Goal: Task Accomplishment & Management: Complete application form

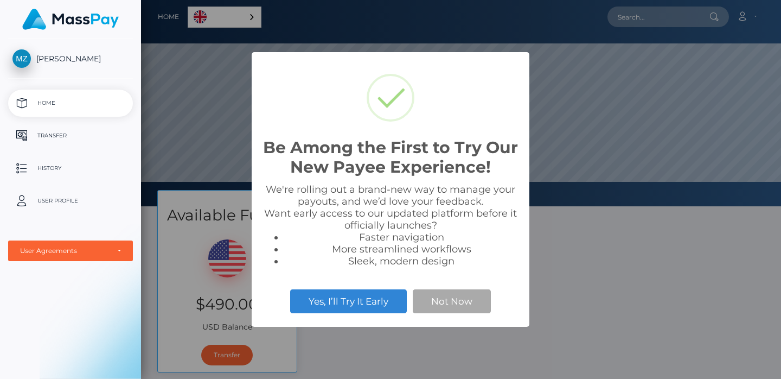
scroll to position [206, 640]
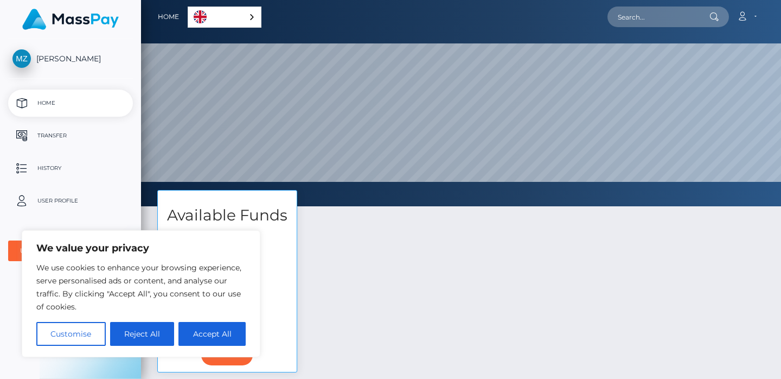
click at [457, 242] on div "Available Funds $490.00 USD Balance Transfer" at bounding box center [461, 286] width 624 height 193
click at [196, 332] on button "Accept All" at bounding box center [211, 334] width 67 height 24
checkbox input "true"
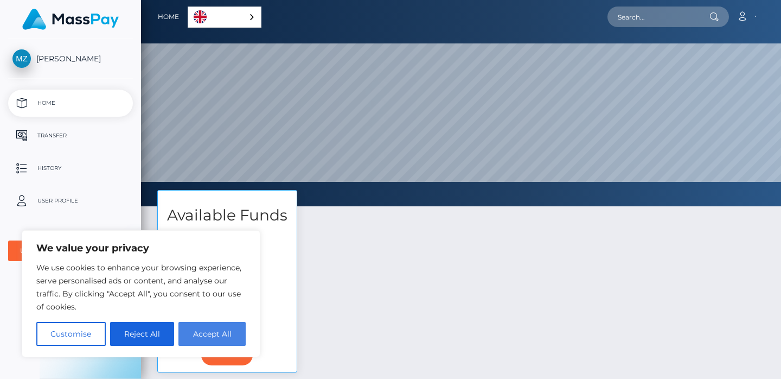
checkbox input "true"
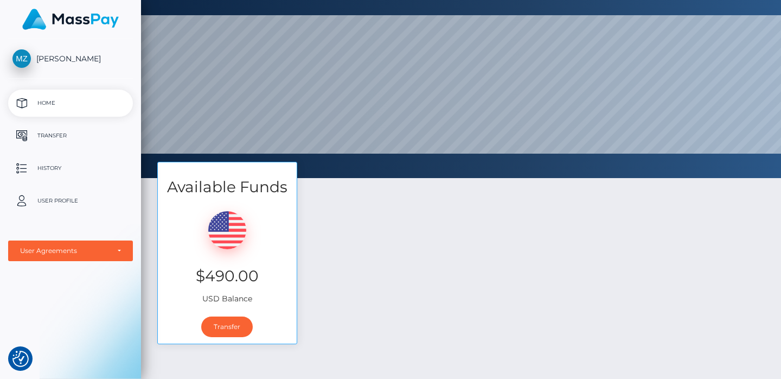
scroll to position [4, 0]
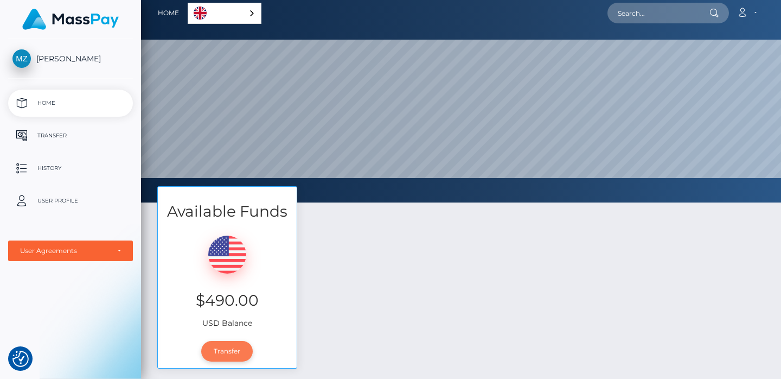
click at [222, 354] on link "Transfer" at bounding box center [227, 351] width 52 height 21
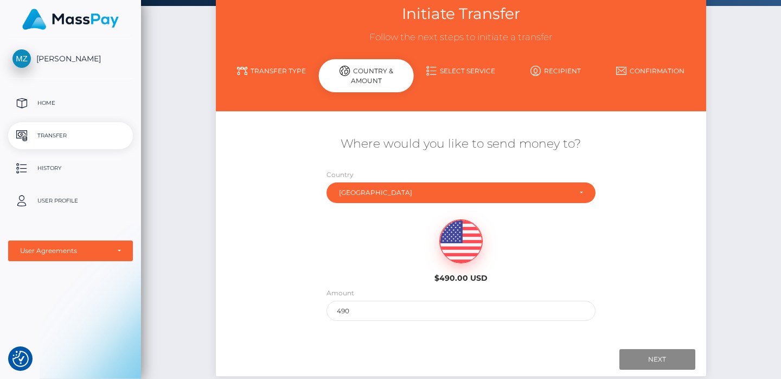
scroll to position [68, 0]
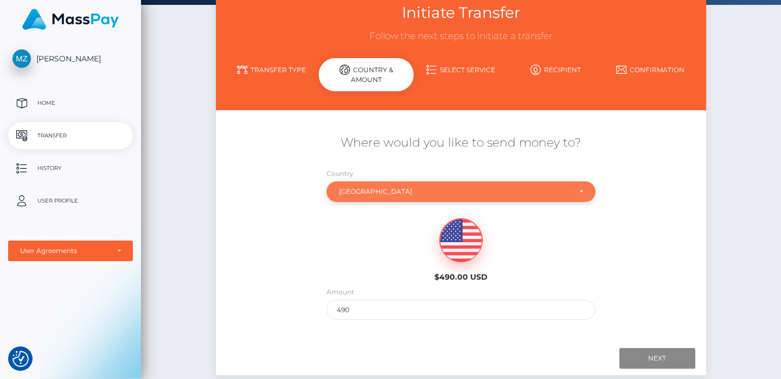
click at [389, 195] on div "Ukraine" at bounding box center [455, 191] width 232 height 9
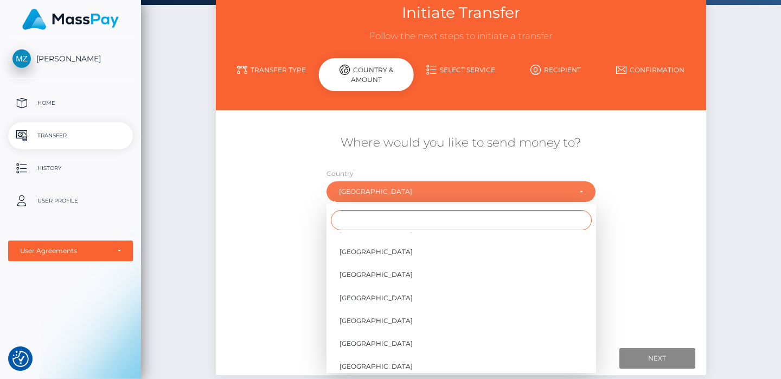
click at [375, 220] on input "Search" at bounding box center [461, 220] width 261 height 20
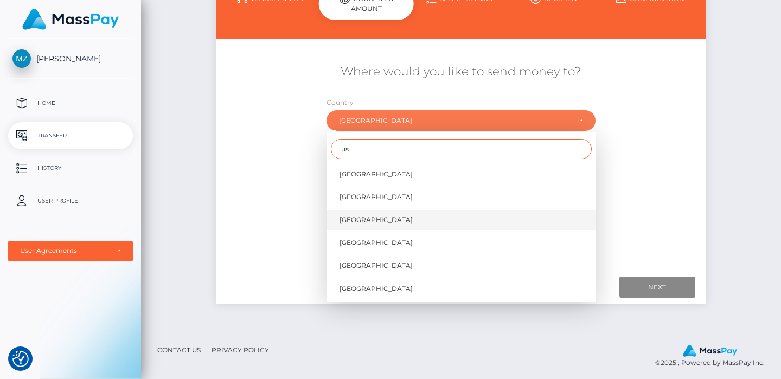
scroll to position [140, 0]
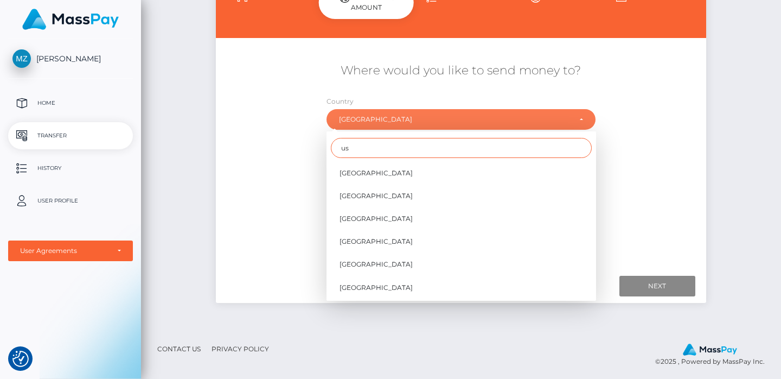
type input "us"
click at [272, 191] on div "$490.00 USD" at bounding box center [461, 174] width 408 height 79
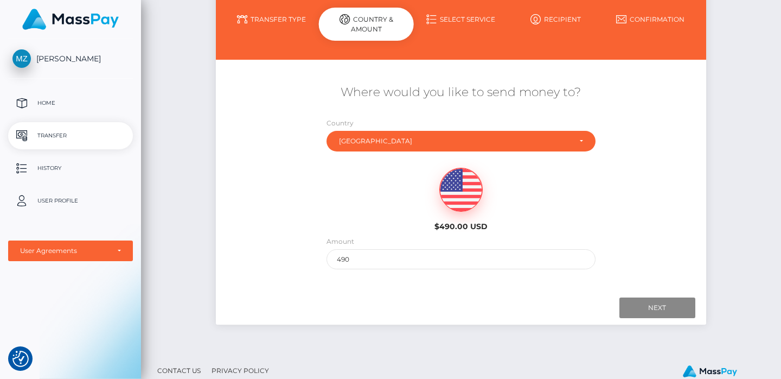
scroll to position [144, 0]
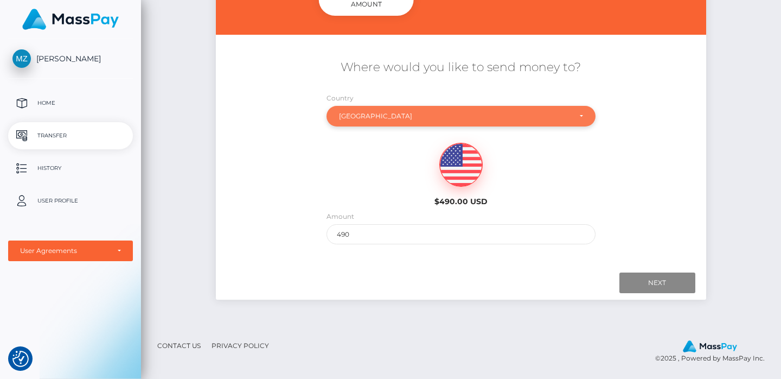
click at [474, 117] on div "Ukraine" at bounding box center [455, 116] width 232 height 9
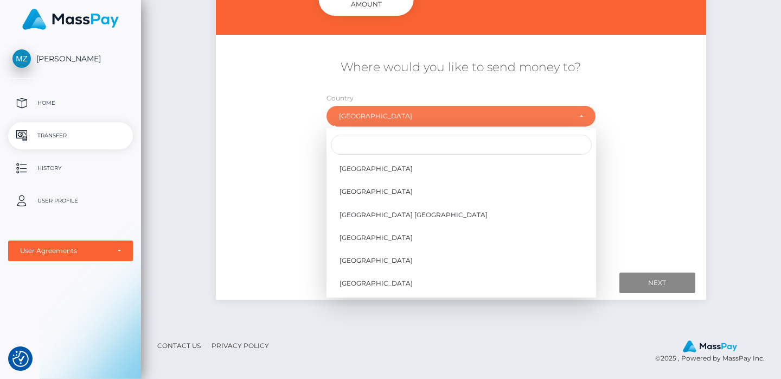
scroll to position [5194, 0]
click at [363, 190] on span "United States" at bounding box center [375, 192] width 73 height 10
select select "USA"
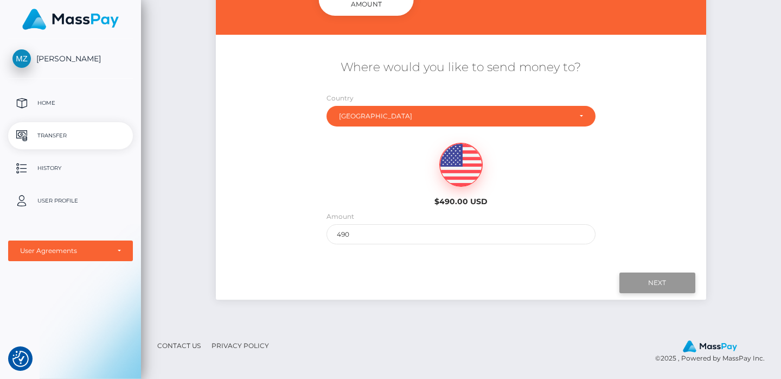
click at [646, 279] on input "Next" at bounding box center [657, 282] width 76 height 21
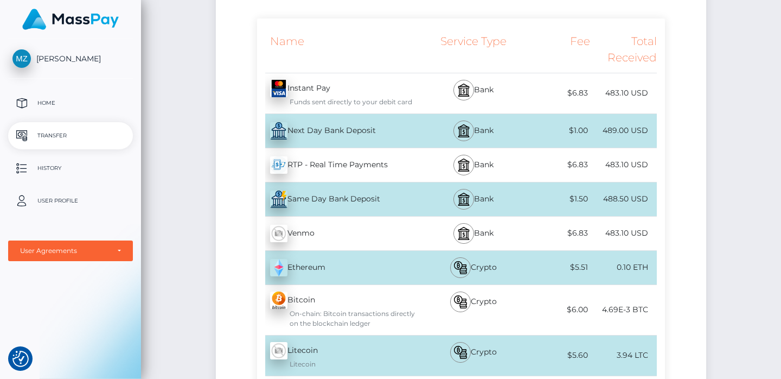
scroll to position [222, 0]
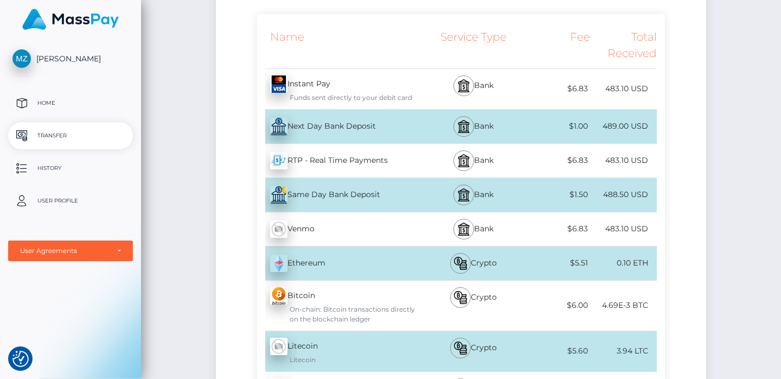
click at [603, 130] on div "489.00 USD" at bounding box center [623, 126] width 67 height 24
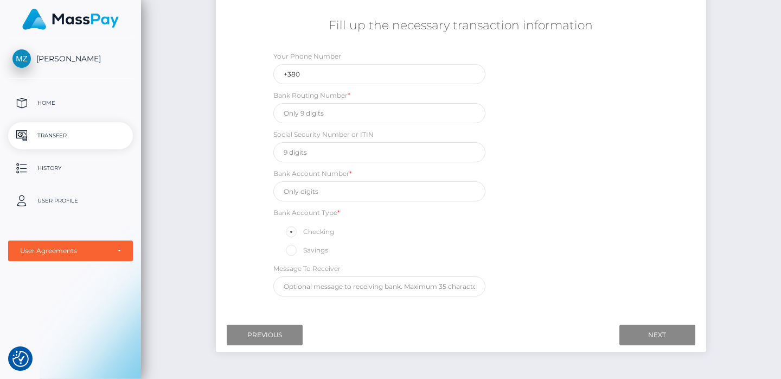
scroll to position [187, 0]
click at [333, 78] on input "+380" at bounding box center [379, 73] width 213 height 20
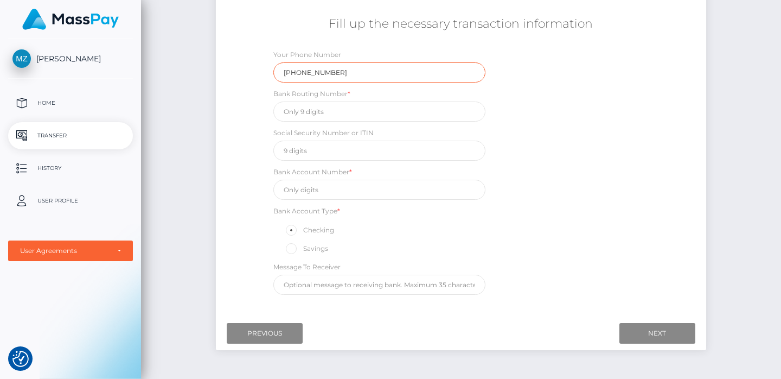
type input "+3807302493432"
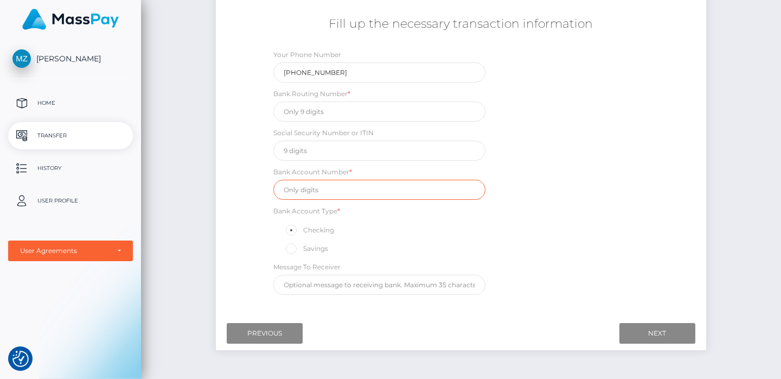
click at [362, 186] on input "text" at bounding box center [379, 189] width 213 height 20
paste input "8311949930"
type input "8311949930"
click at [383, 218] on div "Bank Account Type * Checking Savings" at bounding box center [379, 230] width 213 height 50
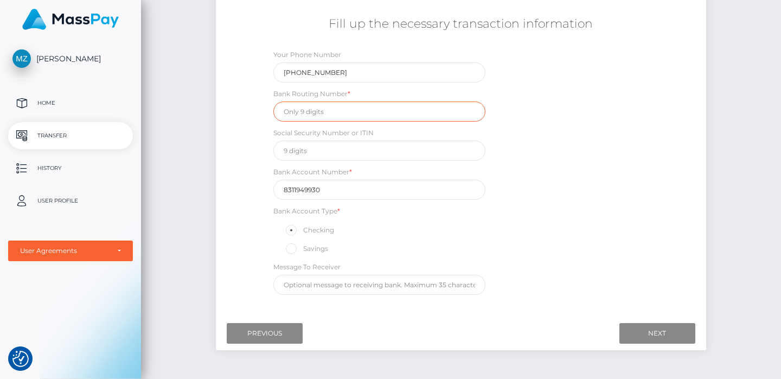
click at [353, 108] on input "text" at bounding box center [379, 111] width 213 height 20
paste input "026073150"
type input "026073150"
click at [225, 139] on div "Fill up the necessary transaction information Your Phone Number +3807302493432 …" at bounding box center [461, 155] width 490 height 290
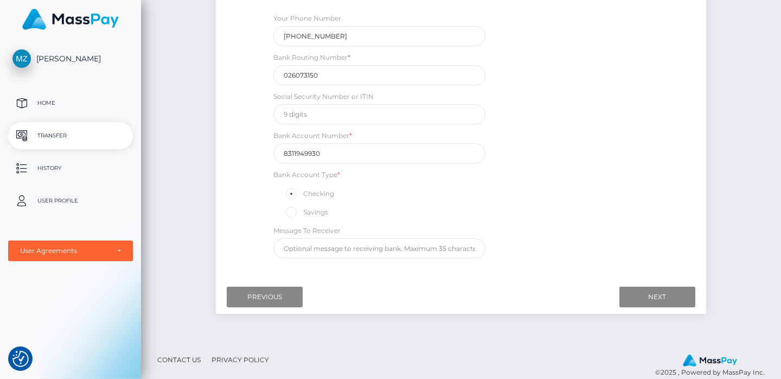
scroll to position [225, 0]
click at [384, 304] on div at bounding box center [461, 295] width 468 height 21
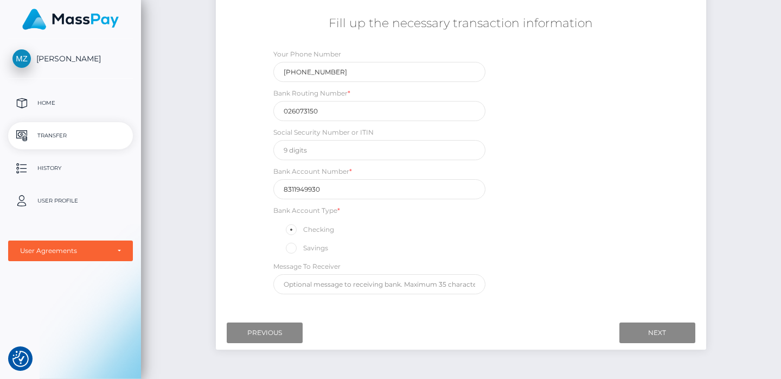
scroll to position [168, 0]
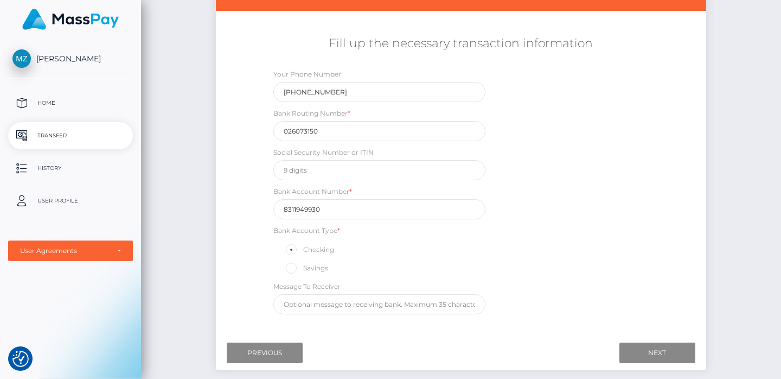
click at [536, 133] on div "Your Phone Number +3807302493432 Bank Routing Number * 026073150 Social Securit…" at bounding box center [461, 193] width 408 height 251
click at [636, 352] on input "Next" at bounding box center [657, 352] width 76 height 21
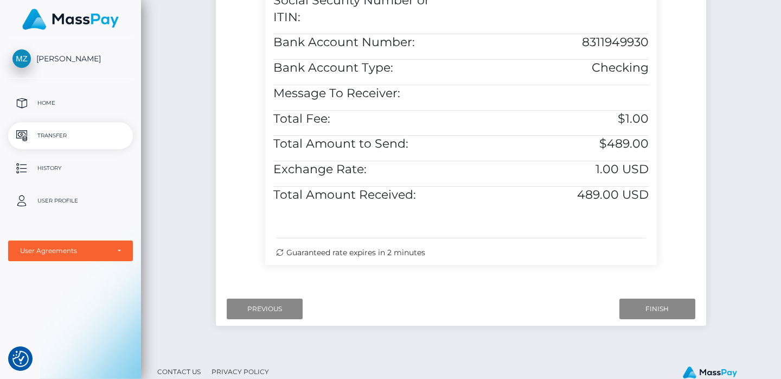
scroll to position [483, 0]
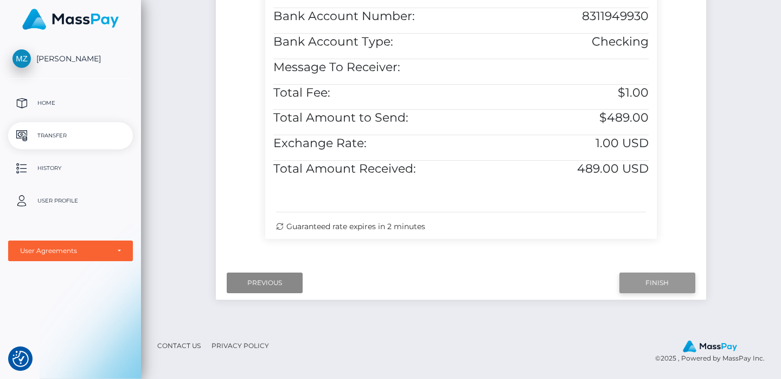
click at [643, 280] on input "Finish" at bounding box center [657, 282] width 76 height 21
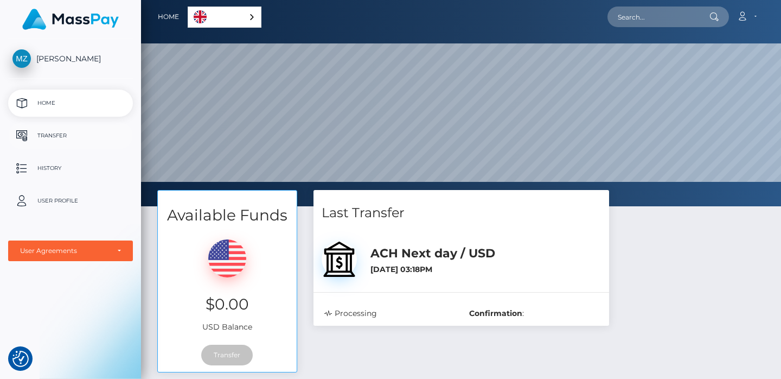
click at [47, 136] on p "Transfer" at bounding box center [70, 135] width 116 height 16
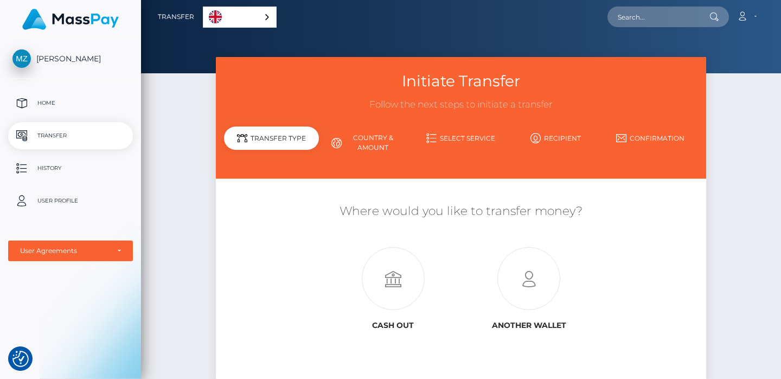
click at [261, 12] on link "English" at bounding box center [239, 17] width 73 height 20
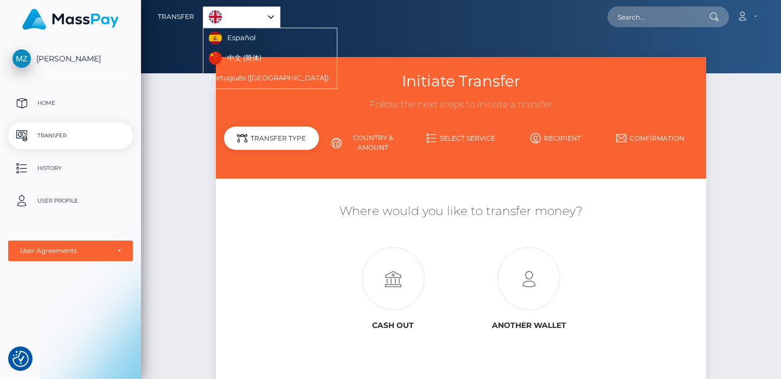
click at [170, 153] on div "Initiate Transfer Follow the next steps to initiate a transfer Transfer Type Co…" at bounding box center [461, 234] width 640 height 355
click at [52, 169] on p "History" at bounding box center [70, 168] width 116 height 16
